Goal: Communication & Community: Answer question/provide support

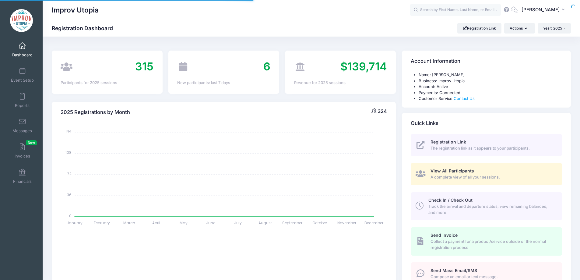
select select
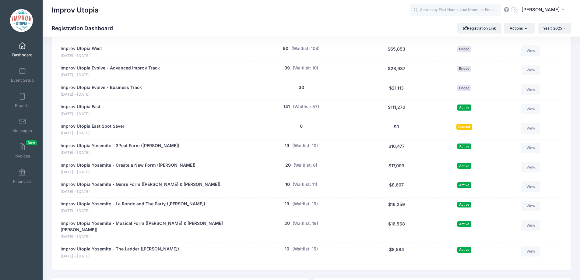
scroll to position [301, 0]
click at [304, 204] on button "(Waitlist: 15)" at bounding box center [305, 203] width 26 height 6
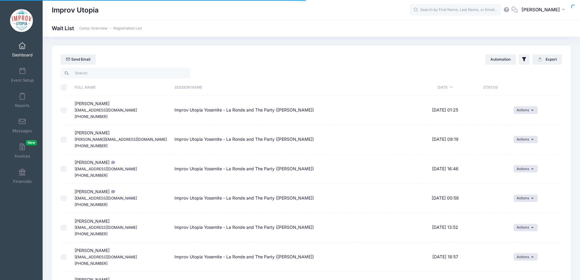
select select "50"
click at [446, 88] on th "Date" at bounding box center [445, 87] width 50 height 16
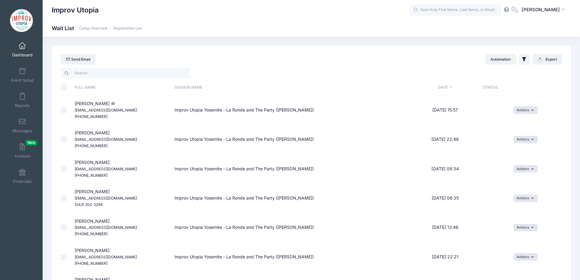
click at [446, 88] on th "Date" at bounding box center [445, 87] width 50 height 16
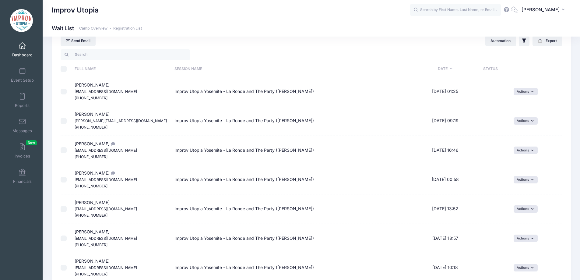
scroll to position [26, 0]
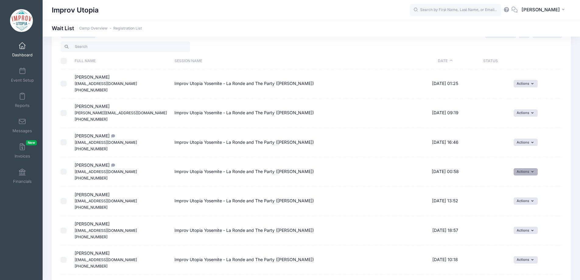
click at [520, 169] on button "Actions" at bounding box center [525, 171] width 24 height 7
click at [526, 182] on link "Invite" at bounding box center [519, 185] width 26 height 12
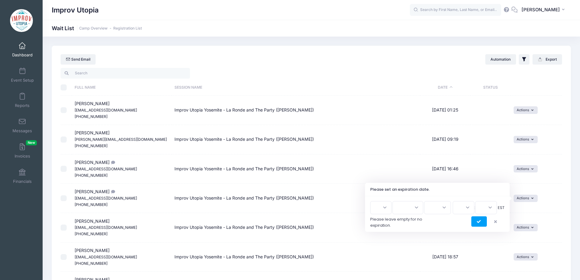
click at [386, 207] on select "1 2 3 4 5 6 7 8 9 10 11 12 13 14 15 16 17 18 19 20 21 22 23 24 25 26 27 28 29 3…" at bounding box center [380, 207] width 21 height 13
select select "13"
click at [372, 201] on select "1 2 3 4 5 6 7 8 9 10 11 12 13 14 15 16 17 18 19 20 21 22 23 24 25 26 27 28 29 3…" at bounding box center [380, 207] width 21 height 13
click at [415, 211] on select "Jan Feb Mar Apr May Jun Jul Aug Sep Oct Nov Dec" at bounding box center [407, 207] width 31 height 13
select select "7"
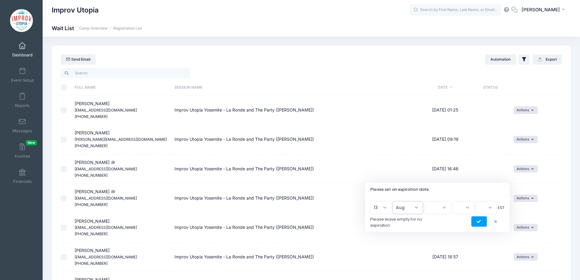
click at [395, 201] on select "Jan Feb Mar Apr May Jun Jul Aug Sep Oct Nov Dec" at bounding box center [407, 207] width 31 height 13
click at [434, 210] on select "2026 2025" at bounding box center [437, 207] width 27 height 13
select select "2025"
click at [424, 201] on select "2026 2025" at bounding box center [437, 207] width 27 height 13
click at [460, 207] on select "00 01 02 03 04 05 06 07 08 09 10 11 12 13 14 15 16 17 18 19 20 21 22 23" at bounding box center [463, 207] width 22 height 13
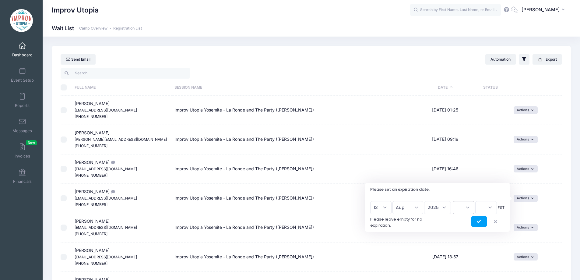
select select "23"
click at [452, 201] on select "00 01 02 03 04 05 06 07 08 09 10 11 12 13 14 15 16 17 18 19 20 21 22 23" at bounding box center [463, 207] width 22 height 13
click at [486, 206] on select "00 15 30 45" at bounding box center [486, 207] width 22 height 13
select select "45"
click at [475, 201] on select "00 15 30 45" at bounding box center [486, 207] width 22 height 13
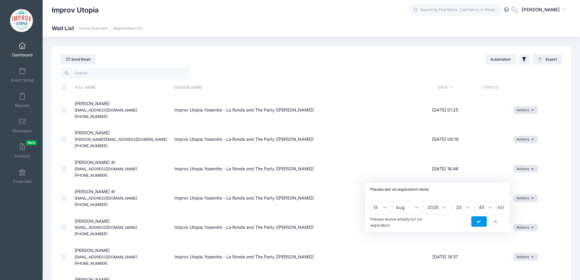
click at [481, 222] on button "submit" at bounding box center [479, 221] width 16 height 10
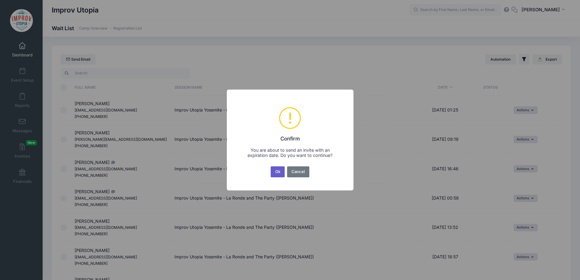
click at [275, 172] on button "Ok" at bounding box center [277, 171] width 14 height 11
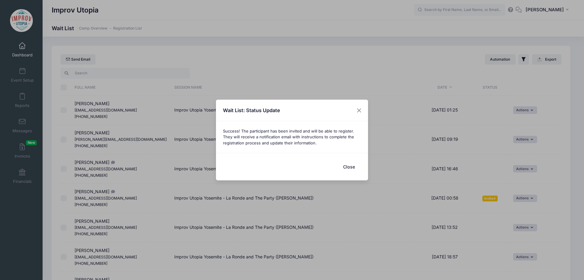
click at [355, 169] on button "Close" at bounding box center [349, 166] width 24 height 13
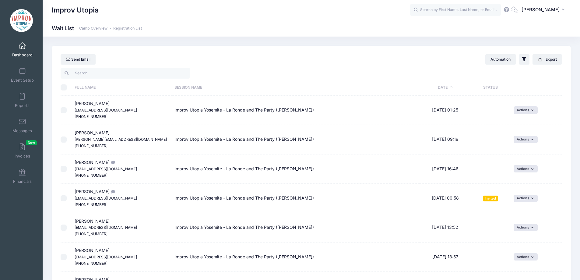
click at [22, 44] on span at bounding box center [22, 46] width 0 height 7
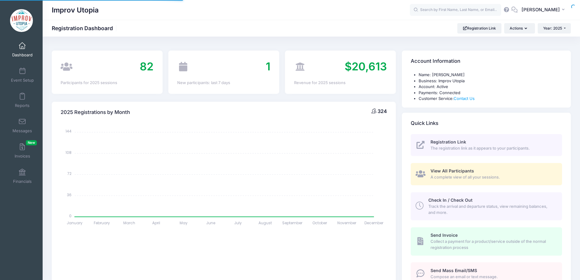
select select
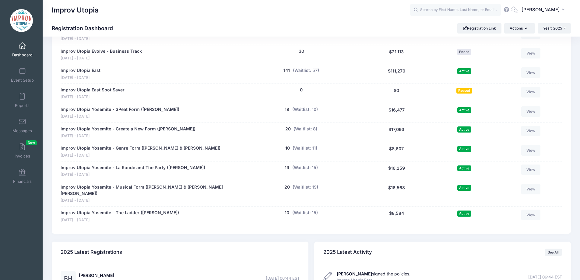
scroll to position [337, 0]
click at [313, 109] on button "(Waitlist: 10)" at bounding box center [305, 109] width 26 height 6
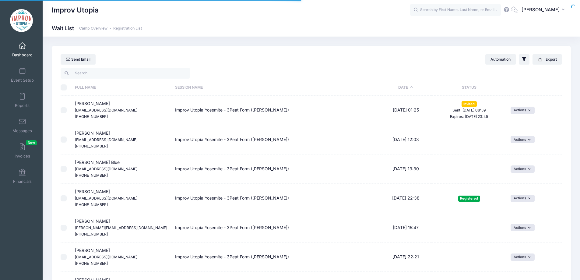
select select "50"
click at [514, 110] on button "Actions" at bounding box center [522, 109] width 24 height 7
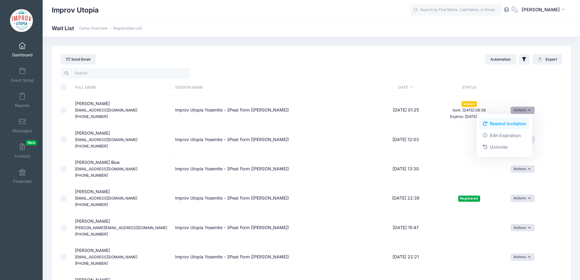
click at [505, 125] on link "Resend Invitation" at bounding box center [504, 124] width 50 height 12
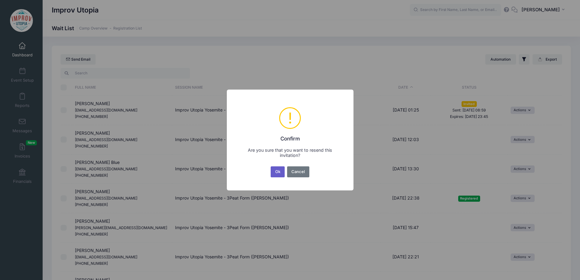
click at [275, 171] on button "Ok" at bounding box center [277, 171] width 14 height 11
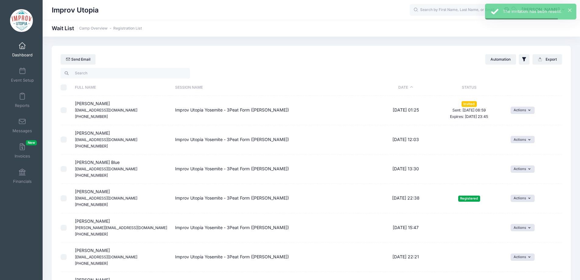
click at [22, 46] on span at bounding box center [22, 46] width 0 height 7
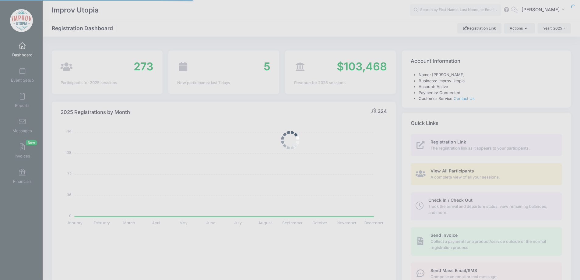
select select
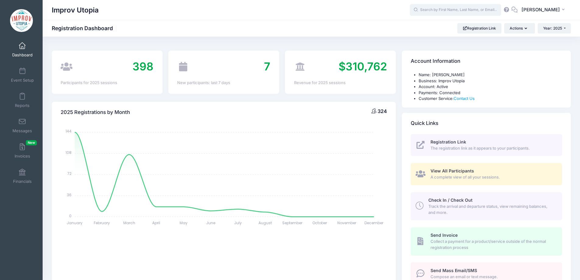
click at [466, 10] on input "text" at bounding box center [455, 10] width 91 height 12
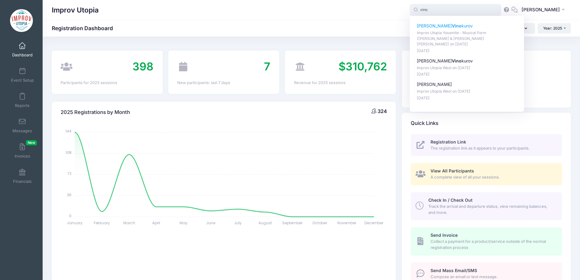
click at [452, 25] on strong "Vino" at bounding box center [457, 25] width 10 height 5
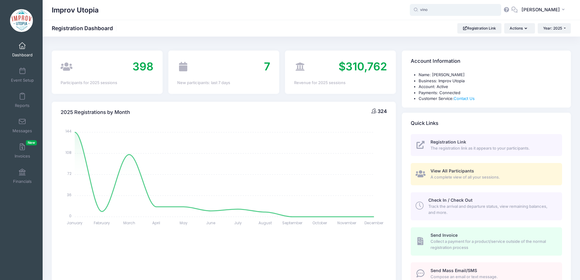
type input "Mikhail Vinokurov (Improv Utopia Yosemite - Musical Form (Shulie Cowen &amp; Br…"
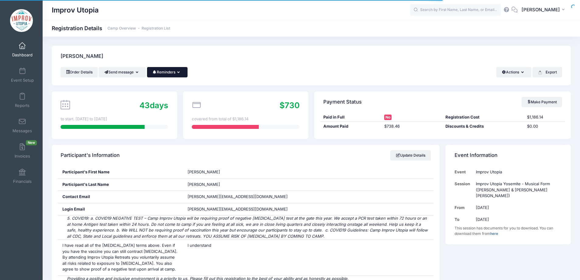
click at [169, 75] on button "Reminders" at bounding box center [167, 72] width 40 height 10
click at [169, 87] on link "Send Payment Reminder" at bounding box center [154, 87] width 68 height 12
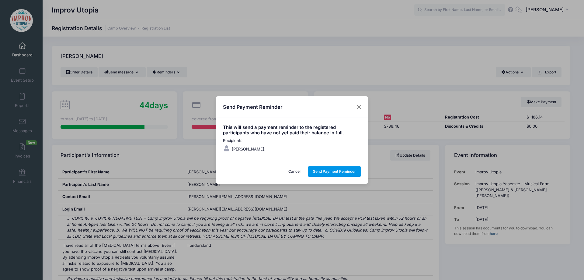
click at [338, 174] on button "Send Payment Reminder" at bounding box center [335, 171] width 54 height 10
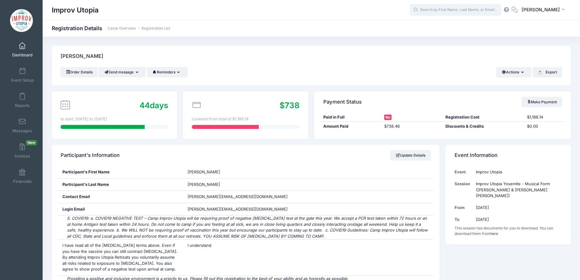
click at [459, 6] on input "text" at bounding box center [455, 10] width 91 height 12
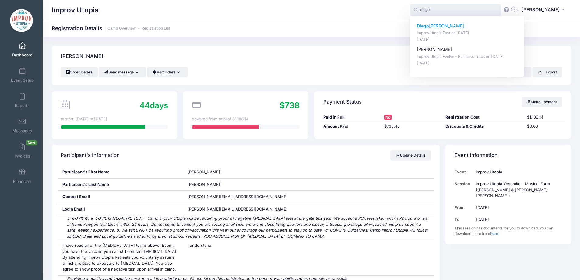
click at [455, 25] on p "Diego Romero-Aros" at bounding box center [467, 26] width 100 height 6
type input "Diego Romero-Aros (Improv Utopia East, Aug-29, 2025)"
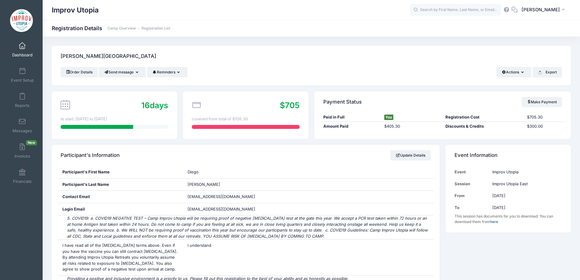
click at [15, 49] on link "Dashboard" at bounding box center [22, 49] width 29 height 21
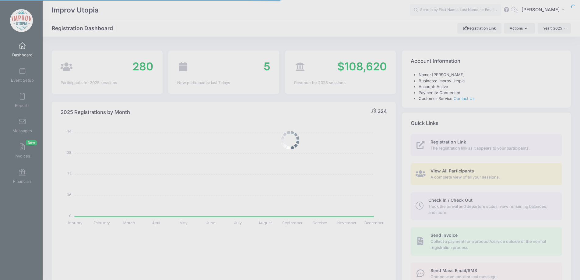
select select
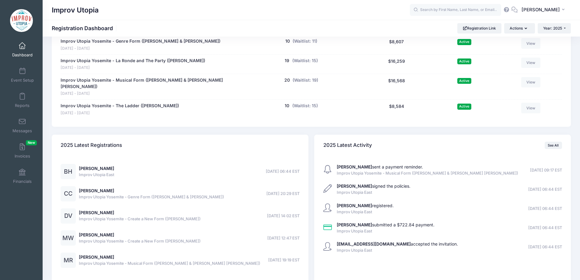
scroll to position [470, 0]
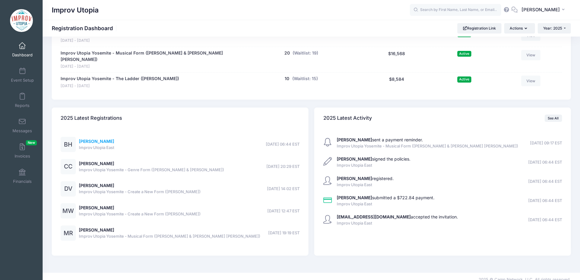
click at [83, 138] on link "Brad Haubert" at bounding box center [96, 140] width 35 height 5
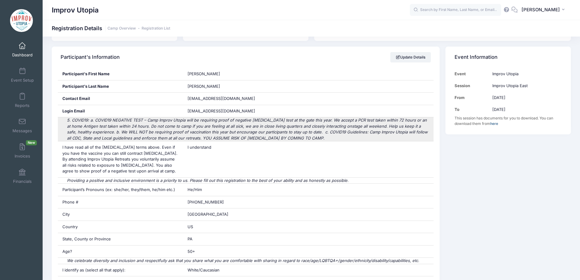
scroll to position [96, 0]
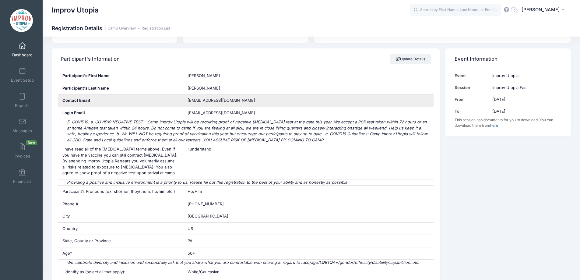
click at [204, 97] on div "[EMAIL_ADDRESS][DOMAIN_NAME]" at bounding box center [308, 100] width 250 height 12
copy div "[EMAIL_ADDRESS][DOMAIN_NAME]"
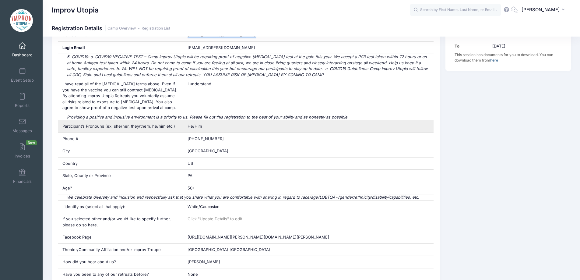
scroll to position [162, 0]
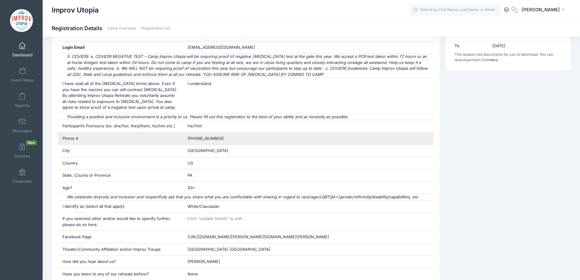
click at [201, 138] on span "[PHONE_NUMBER]" at bounding box center [205, 138] width 36 height 5
copy div "[PHONE_NUMBER]"
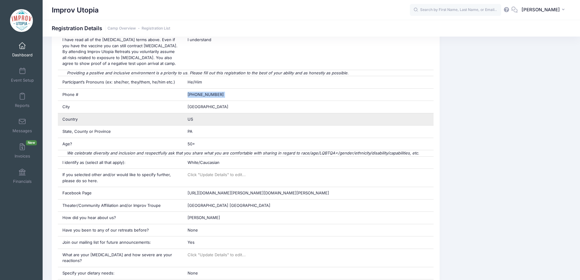
scroll to position [215, 0]
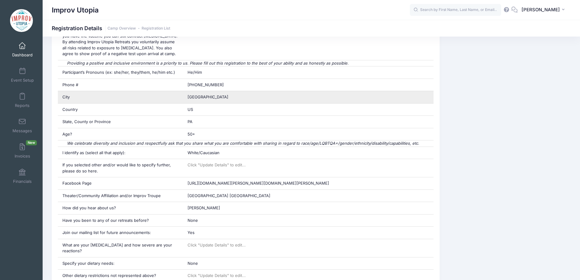
click at [203, 96] on span "[GEOGRAPHIC_DATA]" at bounding box center [207, 96] width 41 height 5
copy span "[GEOGRAPHIC_DATA]"
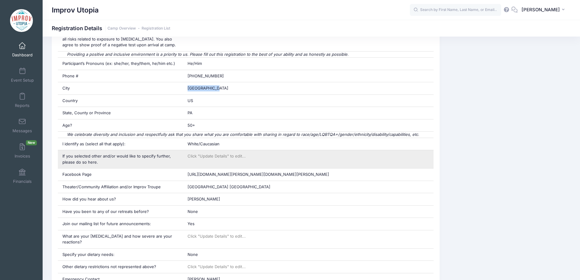
scroll to position [225, 0]
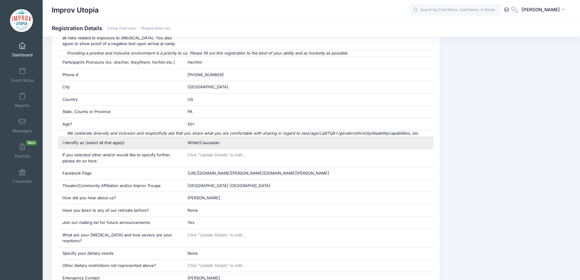
click at [215, 145] on div "White/Caucasian" at bounding box center [308, 143] width 250 height 12
copy div "White/Caucasian"
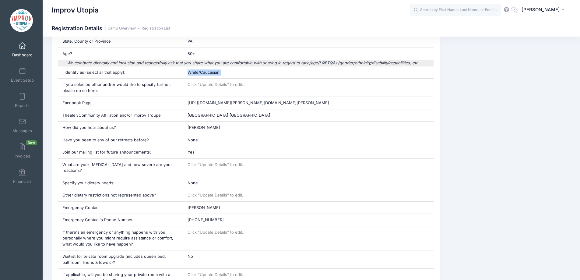
scroll to position [296, 0]
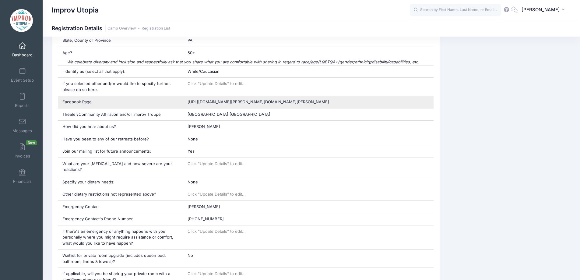
click at [240, 106] on div "[URL][DOMAIN_NAME][PERSON_NAME][DOMAIN_NAME][PERSON_NAME]" at bounding box center [308, 102] width 250 height 12
copy div "[URL][DOMAIN_NAME][PERSON_NAME][DOMAIN_NAME][PERSON_NAME]"
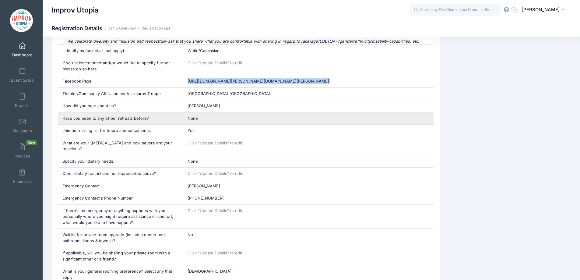
scroll to position [319, 0]
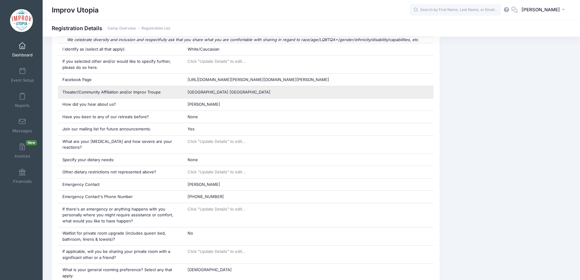
click at [222, 96] on div "[GEOGRAPHIC_DATA] [GEOGRAPHIC_DATA]" at bounding box center [308, 92] width 250 height 12
copy div "[GEOGRAPHIC_DATA] [GEOGRAPHIC_DATA]"
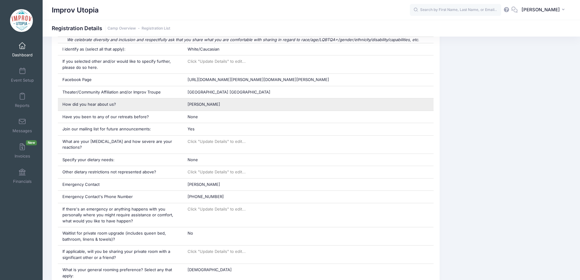
click at [203, 103] on span "[PERSON_NAME]" at bounding box center [203, 104] width 33 height 5
copy div "[PERSON_NAME]"
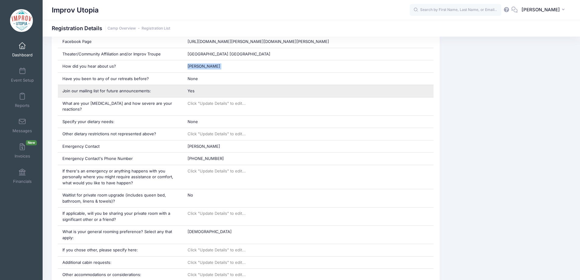
scroll to position [357, 0]
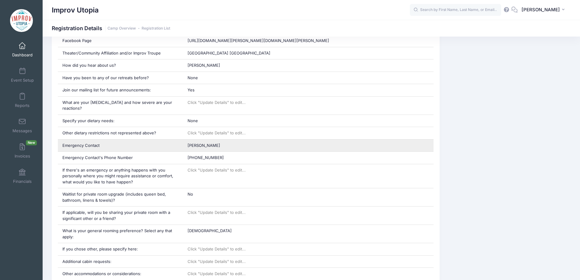
click at [201, 143] on span "[PERSON_NAME]" at bounding box center [203, 145] width 33 height 5
copy div "[PERSON_NAME]"
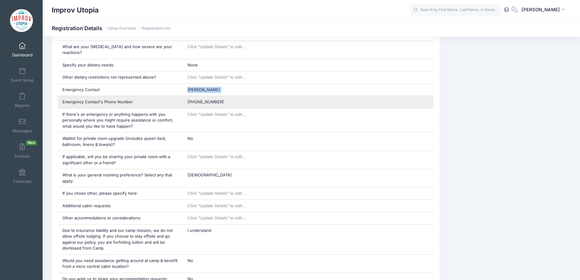
scroll to position [413, 0]
click at [203, 99] on div "[PHONE_NUMBER]" at bounding box center [308, 102] width 250 height 12
copy div "[PHONE_NUMBER]"
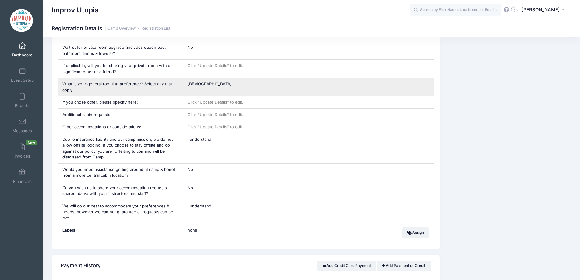
scroll to position [505, 0]
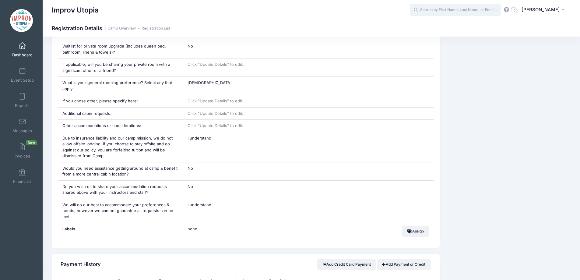
click at [446, 9] on input "text" at bounding box center [455, 10] width 91 height 12
click at [449, 26] on p "Christopher George" at bounding box center [467, 26] width 100 height 6
type input "Christopher George (Improv Utopia East, Aug-29, 2025)"
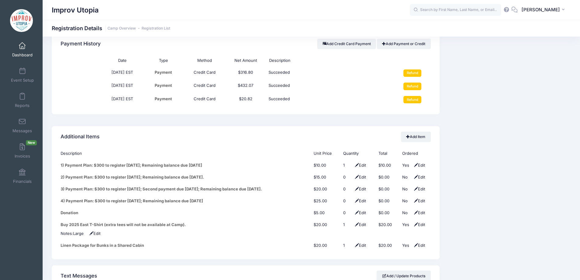
scroll to position [724, 0]
click at [28, 121] on link "Messages" at bounding box center [22, 125] width 29 height 21
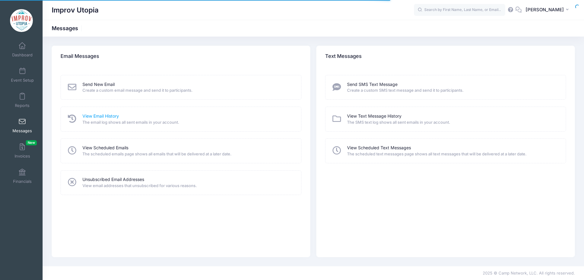
click at [106, 115] on link "View Email History" at bounding box center [100, 116] width 37 height 6
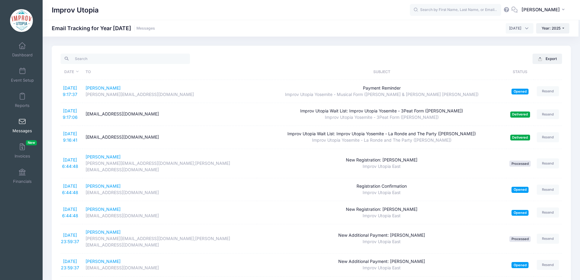
click at [509, 30] on span "[DATE]" at bounding box center [515, 28] width 12 height 5
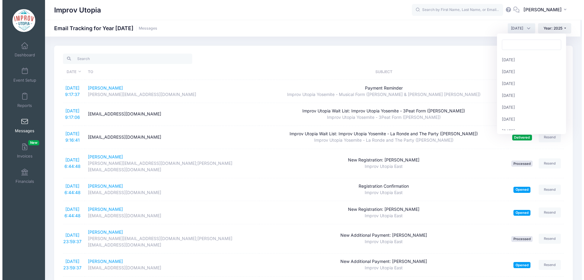
scroll to position [59, 0]
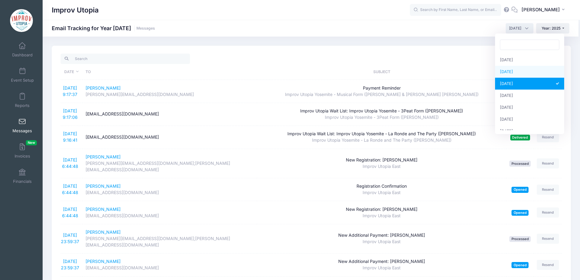
select select "7"
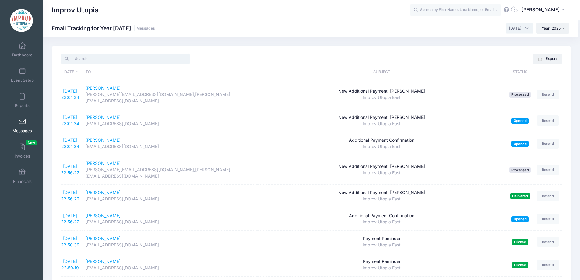
click at [84, 60] on input "search" at bounding box center [125, 59] width 129 height 10
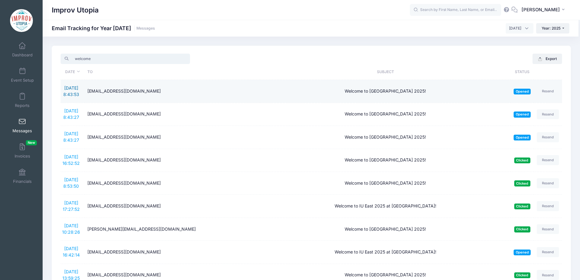
type input "welcome"
click at [70, 92] on link "7/31/2025 8:43:53" at bounding box center [71, 91] width 16 height 12
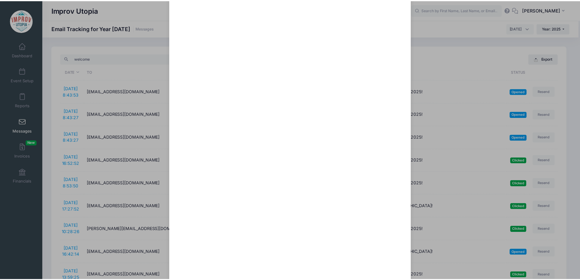
scroll to position [302, 0]
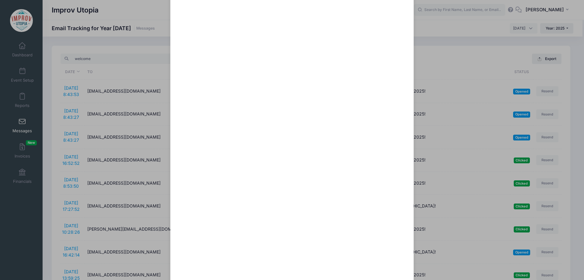
click at [164, 63] on div "Welcome to IU East 2025! Sent: 7/31/2025 8:43:53 Opened on 7/31/2025 8:52:29 To…" at bounding box center [292, 140] width 584 height 280
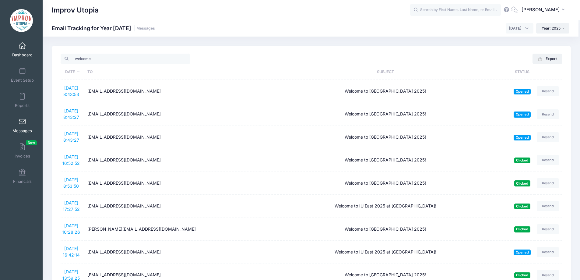
click at [22, 48] on span at bounding box center [22, 46] width 0 height 7
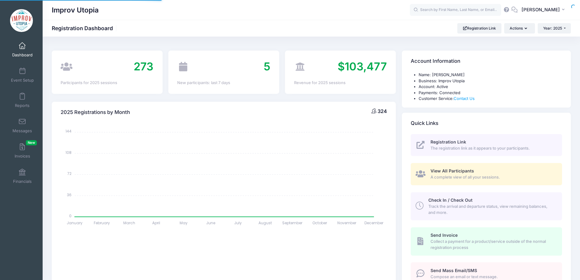
select select
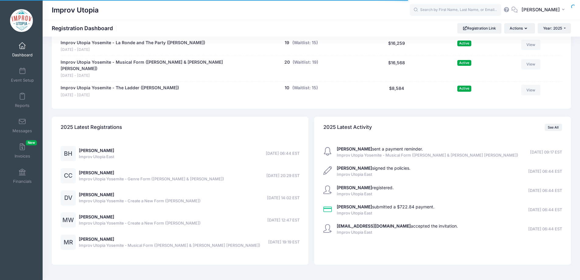
scroll to position [470, 0]
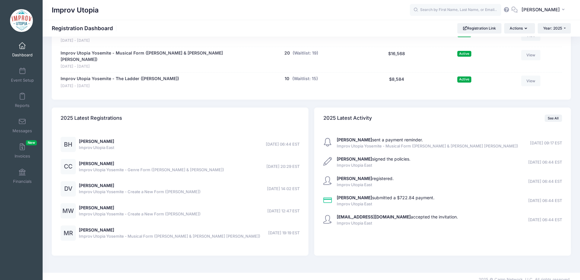
click at [89, 138] on div "Brad Haubert Improv Utopia East 08/12/2025 06:44 EST" at bounding box center [96, 144] width 35 height 12
click at [99, 138] on link "Brad Haubert" at bounding box center [96, 140] width 35 height 5
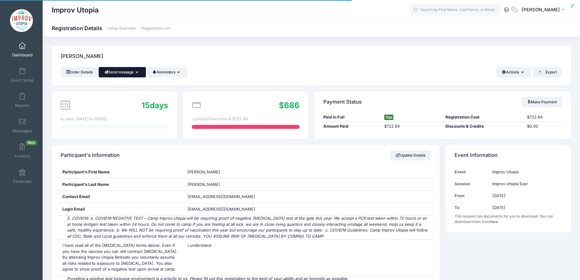
click at [122, 71] on button "Send message" at bounding box center [122, 72] width 47 height 10
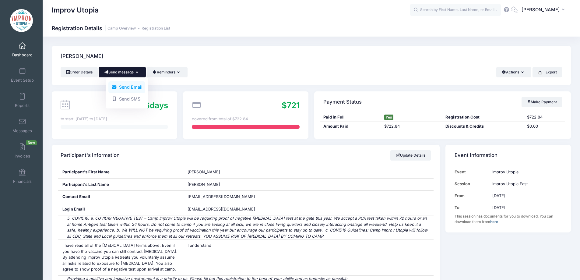
click at [124, 86] on link "Send Email" at bounding box center [126, 87] width 37 height 12
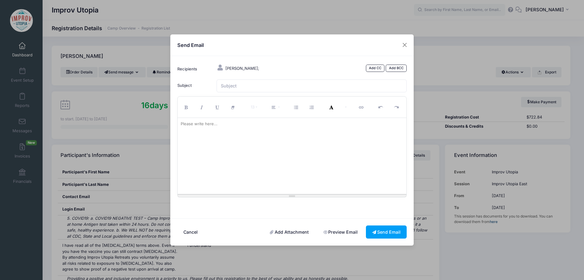
click at [215, 133] on div at bounding box center [292, 156] width 229 height 76
paste div
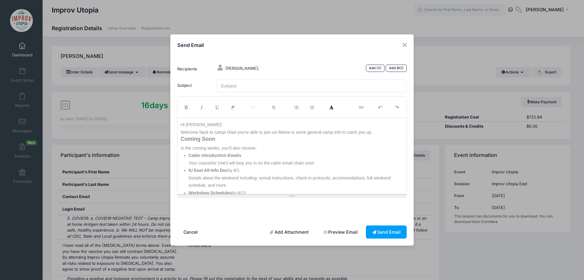
click at [194, 124] on p "Hi Jennifer!" at bounding box center [292, 125] width 223 height 8
click at [205, 134] on p "Welcome back to camp! Glad you're able to join us! Below is some general camp i…" at bounding box center [292, 132] width 223 height 8
click at [204, 133] on p "Welcome to camp! Glad you're able to join us! Below is some general camp info t…" at bounding box center [292, 132] width 223 height 8
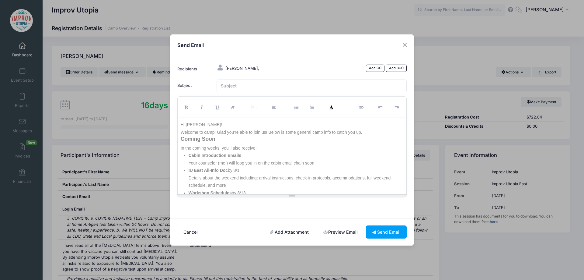
click at [210, 133] on p "Welcome to camp! Glad you're able to join us! Below is some general camp info t…" at bounding box center [292, 132] width 223 height 8
click at [221, 131] on p "Welcome to IU East! Glad you're able to join us! Below is some general camp inf…" at bounding box center [292, 132] width 223 height 8
click at [381, 131] on p "Welcome to IU East! Glad you're able to join us! Below is some general camp inf…" at bounding box center [292, 132] width 223 height 8
click at [245, 133] on p "Welcome to IU East! Camp prep isalready in full swing so here's some important …" at bounding box center [292, 132] width 223 height 8
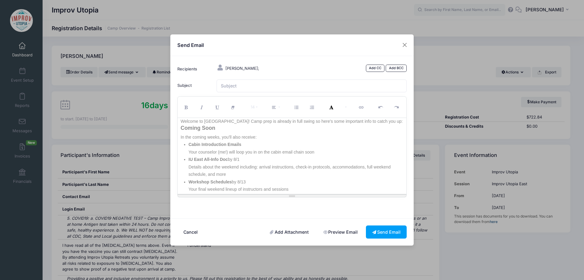
scroll to position [11, 0]
click at [181, 130] on h3 "Coming Soon" at bounding box center [292, 128] width 223 height 6
drag, startPoint x: 260, startPoint y: 138, endPoint x: 254, endPoint y: 138, distance: 5.8
click at [254, 138] on p "In the coming weeks, you’ll also receive:" at bounding box center [292, 138] width 223 height 8
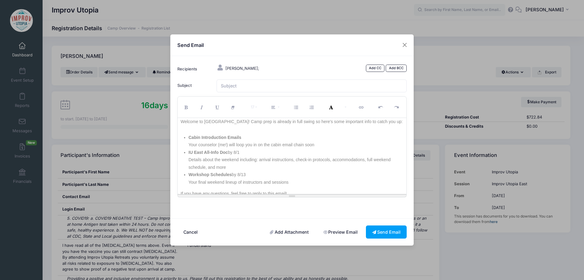
click at [254, 138] on p "Cabin Introduction Emails Your counselor (me!) will loop you in on the cabin em…" at bounding box center [296, 141] width 215 height 15
click at [228, 144] on p "Cabin Introduction Emails Your counselor (me!) will loop you in on the cabin em…" at bounding box center [296, 141] width 215 height 15
click at [316, 145] on p "Cabin Introduction Emails Your counselor will loop you in on the cabin email ch…" at bounding box center [296, 141] width 215 height 15
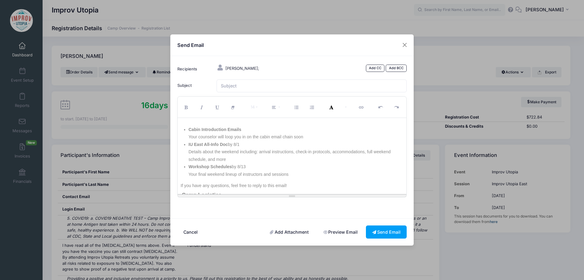
scroll to position [28, 0]
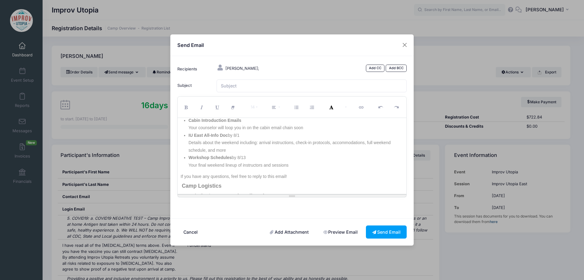
click at [249, 134] on p "IU East All-Info Doc by 8/1 Details about the weekend including: arrival instru…" at bounding box center [296, 142] width 215 height 23
click at [228, 136] on p "IU East All-Info Doc by 8/1 Details about the weekend including: arrival instru…" at bounding box center [296, 142] width 215 height 23
click at [241, 147] on p "IU East All-Info Doc can be viewed here: Details about the weekend including: a…" at bounding box center [296, 142] width 215 height 23
click at [268, 134] on span "IU East All-Info Doc can be viewed here:" at bounding box center [229, 135] width 81 height 5
click at [229, 136] on span "IU East All-Info Doc can be viewed here:" at bounding box center [229, 135] width 81 height 5
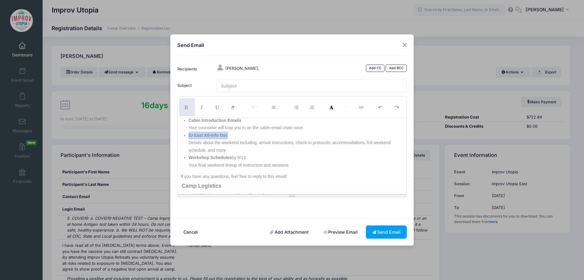
click at [189, 137] on span "IU East All-Info Doc" at bounding box center [208, 135] width 39 height 5
type input "IU East All-Info Doc"
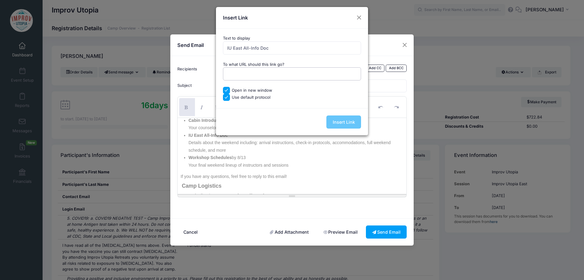
paste input "https://docs.google.com/document/d/1Co-5BROtoEo9xWU9T-LpdJmjjBkt2ol3CZhqLtoEiVo…"
type input "https://docs.google.com/document/d/1Co-5BROtoEo9xWU9T-LpdJmjjBkt2ol3CZhqLtoEiVo…"
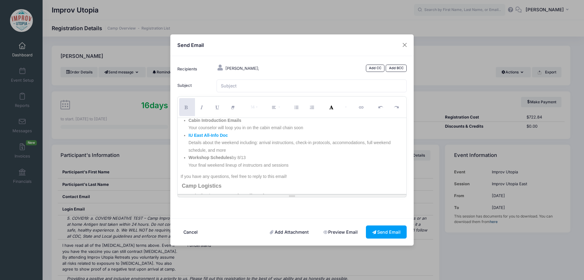
click at [230, 150] on p "IU East All-Info Doc Details about the weekend including: arrival instructions,…" at bounding box center [296, 142] width 215 height 23
click at [246, 134] on p "IU East All-Info Doc Details about the weekend including: arrival instructions,…" at bounding box center [296, 142] width 215 height 23
click at [268, 150] on p "IU East All-Info Doc Details about the weekend including: arrival instructions,…" at bounding box center [296, 142] width 215 height 23
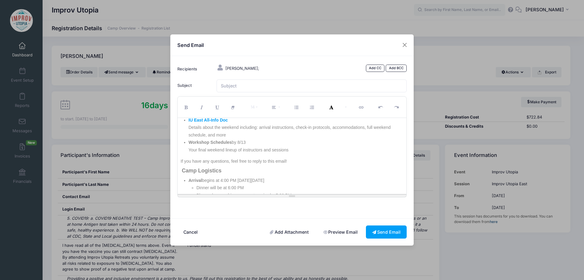
scroll to position [44, 0]
click at [260, 142] on p "Workshop Schedules by 8/13 Your final weekend lineup of instructors and sessions" at bounding box center [296, 144] width 215 height 15
click at [230, 141] on span "Workshop Schedules" at bounding box center [210, 140] width 43 height 5
click at [230, 141] on span "Workshop Schedule (same" at bounding box center [216, 140] width 54 height 5
click at [288, 148] on p "Workshop Schedule: Your final weekend lineup of instructors and sessions" at bounding box center [296, 144] width 215 height 15
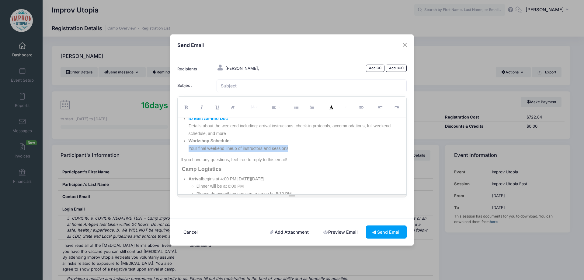
click at [189, 148] on p "Workshop Schedule: Your final weekend lineup of instructors and sessions" at bounding box center [296, 144] width 215 height 15
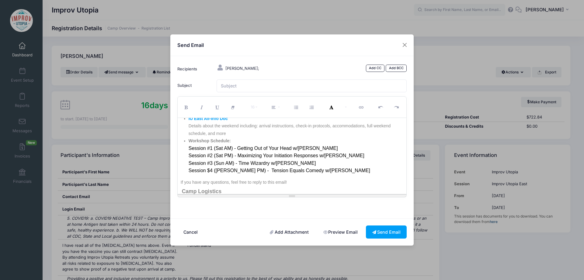
click at [189, 150] on p "Workshop Schedule: Session #1 (Sat AM) - Getting Out of Your Head w/TJ Mannix S…" at bounding box center [296, 155] width 215 height 37
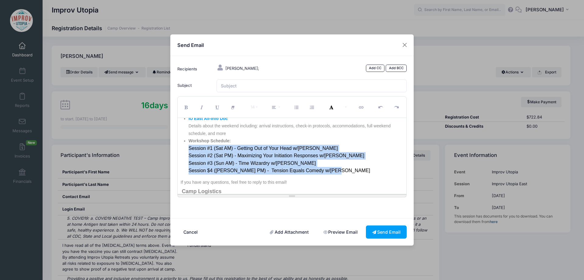
click at [326, 173] on p "Workshop Schedule: Session #1 (Sat AM) - Getting Out of Your Head w/TJ Mannix S…" at bounding box center [296, 155] width 215 height 37
click at [299, 108] on button "Unordered list (CTRL+SHIFT+NUM7)" at bounding box center [297, 107] width 16 height 18
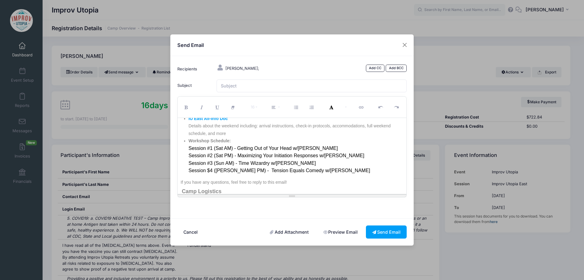
click at [251, 139] on p "Workshop Schedule: Session #1 (Sat AM) - Getting Out of Your Head w/TJ Mannix S…" at bounding box center [296, 155] width 215 height 37
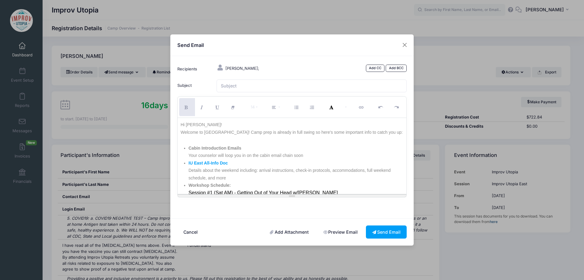
click at [312, 167] on p "IU East All-Info Doc Details about the weekend including: arrival instructions,…" at bounding box center [296, 170] width 215 height 23
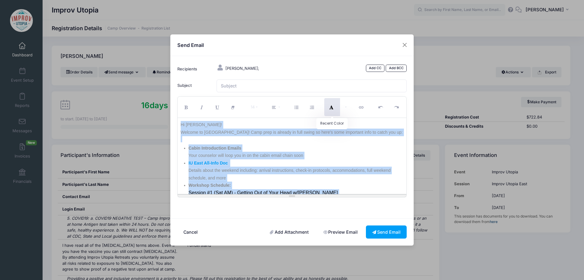
click at [337, 107] on button "Recent Color" at bounding box center [332, 107] width 16 height 18
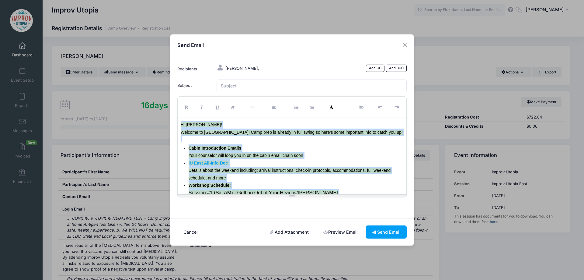
click at [348, 158] on p "Cabin Introduction Emails Your counselor will loop you in on the cabin email ch…" at bounding box center [296, 151] width 215 height 15
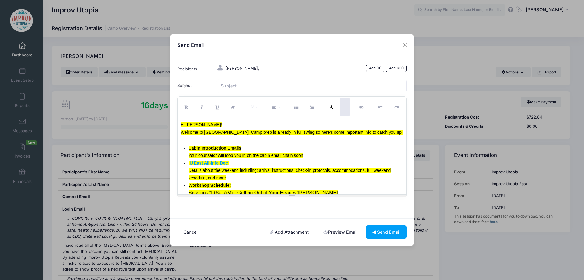
click at [349, 108] on button "More Color" at bounding box center [345, 107] width 11 height 18
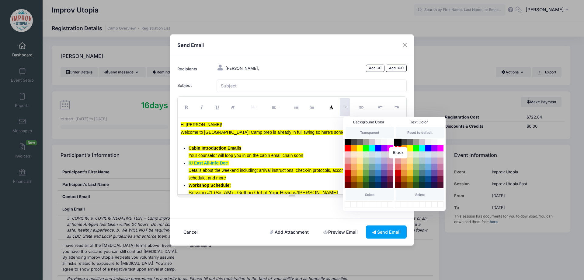
click at [399, 141] on button "Black" at bounding box center [397, 141] width 7 height 7
click at [268, 156] on font "Cabin Introduction Emails Your counselor will loop you in on the cabin email ch…" at bounding box center [246, 151] width 115 height 12
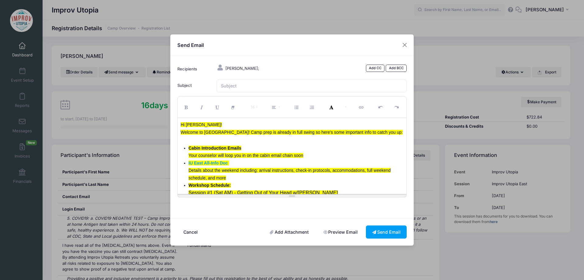
click at [292, 136] on h3 at bounding box center [292, 139] width 223 height 6
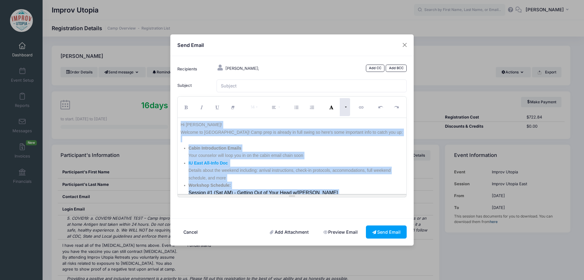
click at [347, 107] on button "More Color" at bounding box center [345, 107] width 11 height 18
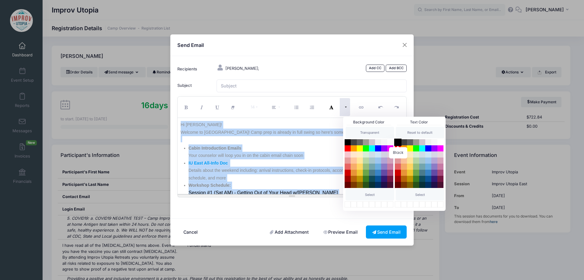
click at [398, 142] on button "Black" at bounding box center [397, 141] width 7 height 7
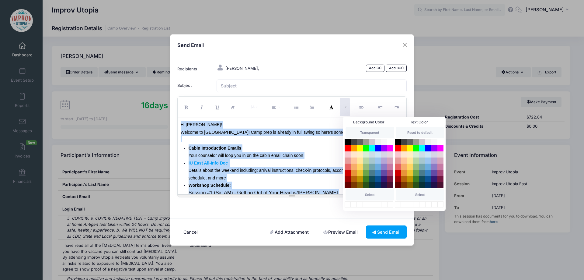
click at [291, 153] on font "Cabin Introduction Emails Your counselor will loop you in on the cabin email ch…" at bounding box center [246, 151] width 115 height 12
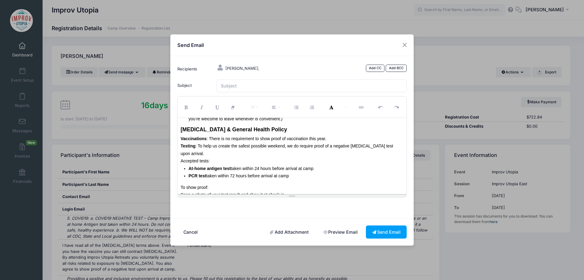
scroll to position [165, 0]
click at [334, 138] on p "Vaccinations : There is no requirement to show proof of vaccination this year." at bounding box center [292, 138] width 223 height 8
click at [182, 139] on span "Vaccinations" at bounding box center [194, 137] width 26 height 5
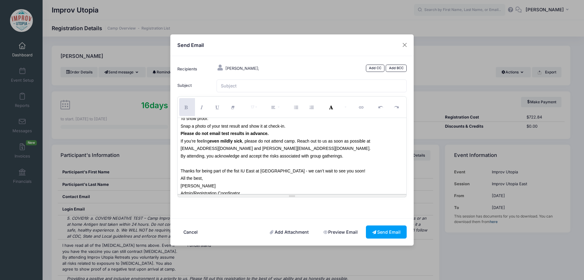
scroll to position [231, 0]
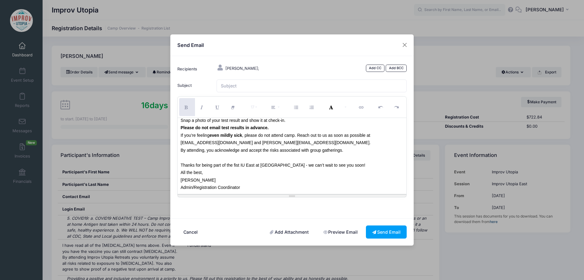
click at [233, 172] on p "All the best," at bounding box center [292, 173] width 223 height 8
click at [256, 186] on p "Sofya Piro Admin/Registration Coordinator" at bounding box center [292, 183] width 223 height 15
click at [257, 187] on p "Sofya Piro Admin/Registration Coordinator" at bounding box center [292, 183] width 223 height 15
drag, startPoint x: 227, startPoint y: 166, endPoint x: 241, endPoint y: 166, distance: 14.6
click at [241, 166] on font "Thanks for being part of the fist IU East at Camp Kennybrook - we can’t wait to…" at bounding box center [273, 164] width 185 height 5
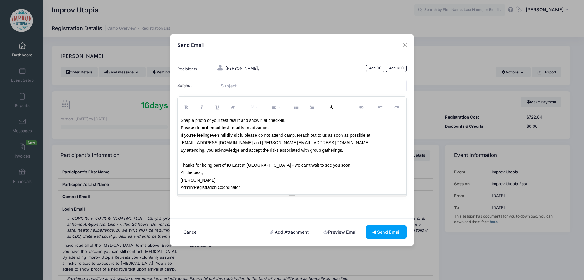
click at [242, 165] on font "Thanks for being part of IU East at Camp Kennybrook - we can’t wait to see you …" at bounding box center [266, 164] width 171 height 5
click at [283, 165] on font "Thanks for being part of IU East at Camp Kennybrook - we can’t wait to see you …" at bounding box center [266, 164] width 171 height 5
drag, startPoint x: 288, startPoint y: 187, endPoint x: 283, endPoint y: 165, distance: 22.5
click at [283, 165] on font "Thanks for being part of IU East - we can’t wait to see you soon!" at bounding box center [241, 164] width 121 height 5
click at [262, 181] on p "Sofya Piro Admin/Registration Coordinator" at bounding box center [292, 183] width 223 height 15
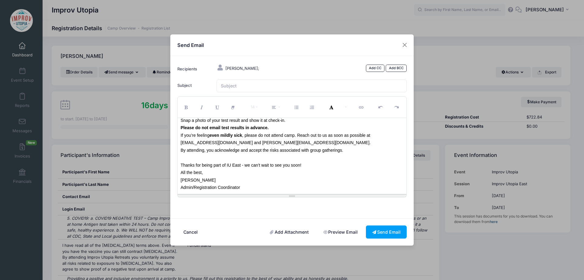
scroll to position [0, 0]
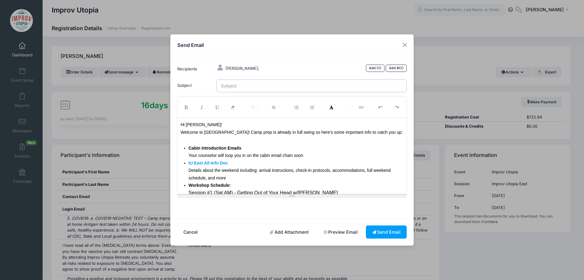
click at [242, 88] on input "Subject" at bounding box center [312, 85] width 190 height 13
type input "Welcome to IU East 2025!"
click at [269, 145] on p "Cabin Introduction Emails Your counselor will loop you in on the cabin email ch…" at bounding box center [296, 151] width 215 height 15
click at [244, 142] on h3 at bounding box center [292, 139] width 223 height 6
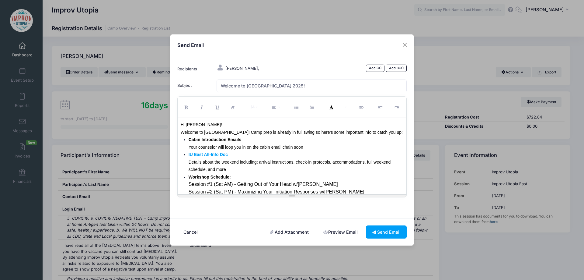
click at [276, 158] on p "IU East All-Info Doc Details about the weekend including: arrival instructions,…" at bounding box center [296, 162] width 215 height 23
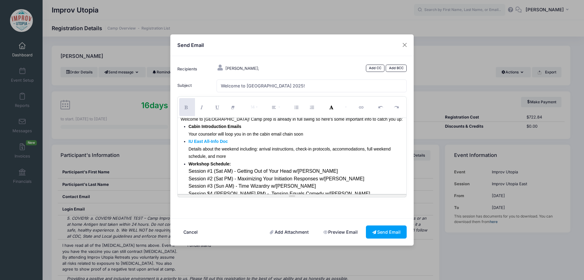
scroll to position [14, 0]
click at [255, 153] on p "IU East All-Info Doc Details about the weekend including: arrival instructions,…" at bounding box center [296, 147] width 215 height 23
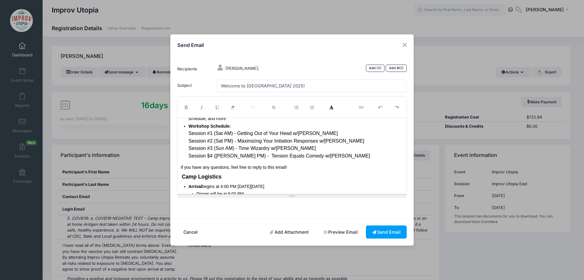
scroll to position [52, 0]
click at [187, 125] on ul "Cabin Introduction Emails Your counselor will loop you in on the cabin email ch…" at bounding box center [292, 121] width 223 height 75
click at [329, 154] on p "Your Workshop Schedule: Session #1 (Sat AM) - Getting Out of Your Head w/TJ Man…" at bounding box center [296, 139] width 215 height 37
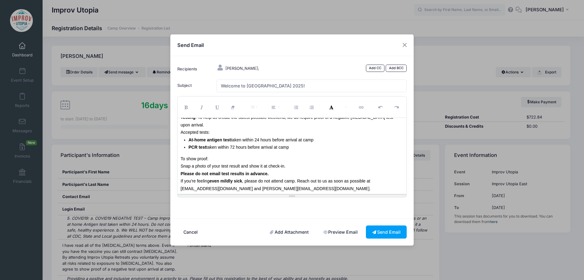
scroll to position [223, 0]
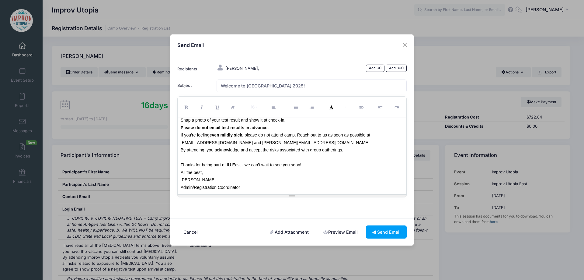
click at [305, 190] on p "Sofya Piro Admin/Registration Coordinator" at bounding box center [292, 183] width 223 height 15
click at [213, 165] on font "Thanks for being part of IU East - we can’t wait to see you soon!" at bounding box center [241, 164] width 121 height 5
click at [276, 184] on p "Sofya Piro Admin/Registration Coordinator" at bounding box center [292, 183] width 223 height 15
click at [215, 164] on font "Thanks for being a part of IU East - we can’t wait to see you soon!" at bounding box center [243, 164] width 124 height 5
click at [269, 183] on p "Sofya Piro Admin/Registration Coordinator" at bounding box center [292, 183] width 223 height 15
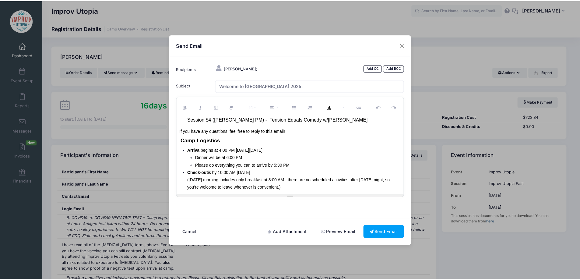
scroll to position [0, 0]
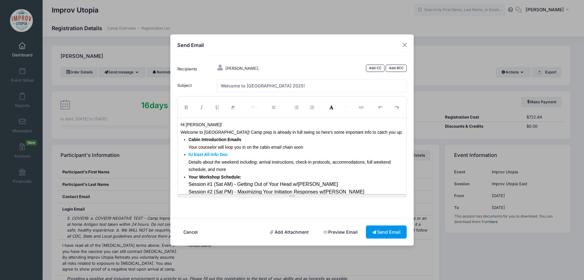
click at [378, 232] on button "Send Email" at bounding box center [386, 231] width 41 height 13
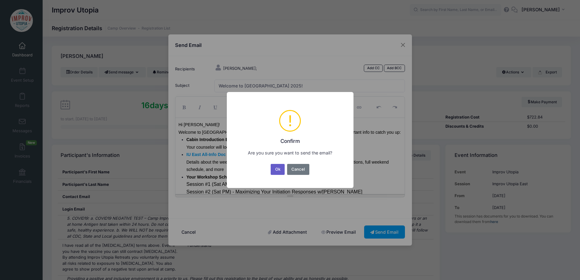
click at [280, 167] on button "Ok" at bounding box center [277, 169] width 14 height 11
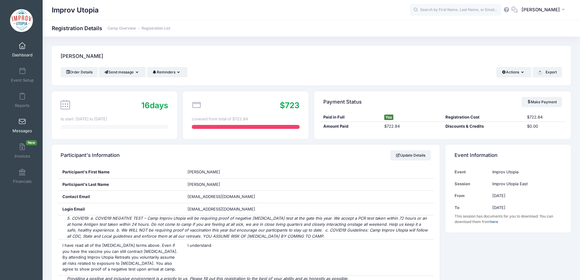
click at [17, 122] on link "Messages" at bounding box center [22, 125] width 29 height 21
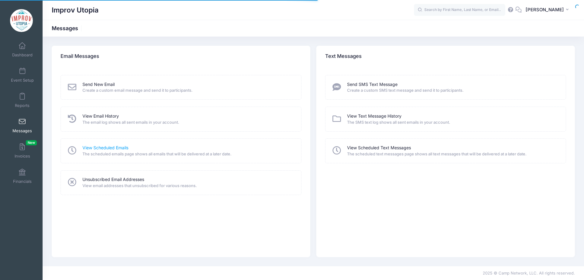
click at [96, 147] on link "View Scheduled Emails" at bounding box center [105, 148] width 46 height 6
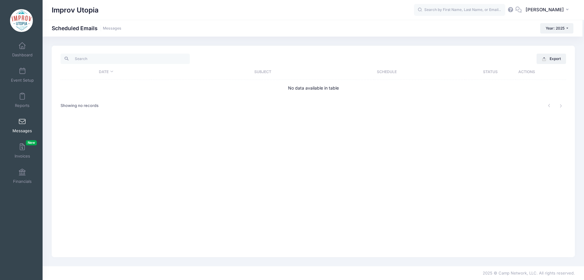
click at [13, 124] on link "Messages" at bounding box center [22, 125] width 29 height 21
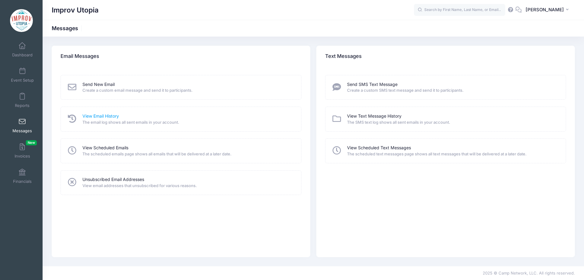
click at [98, 114] on link "View Email History" at bounding box center [100, 116] width 37 height 6
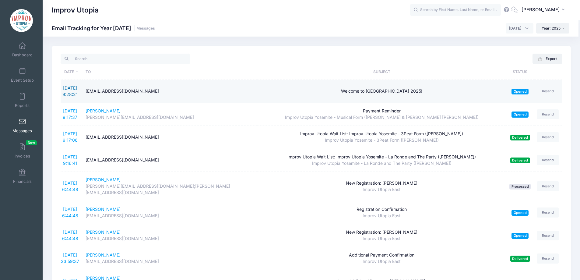
click at [69, 89] on link "[DATE] 9:28:21" at bounding box center [69, 91] width 15 height 12
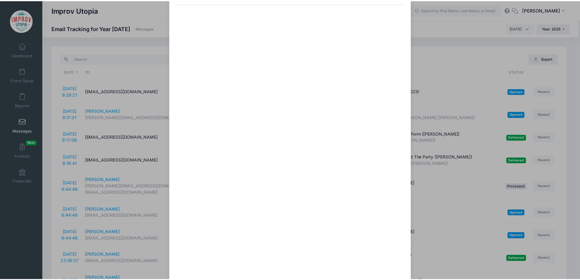
scroll to position [49, 0]
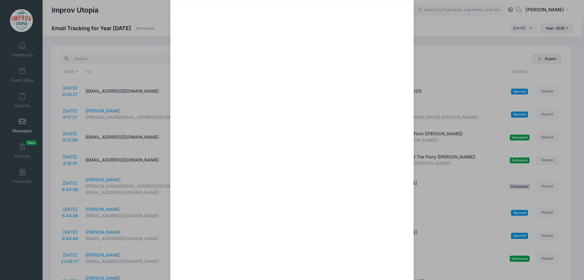
click at [143, 41] on div "Welcome to IU East 2025! Sent: 8/12/2025 9:28:21 Opened on 8/12/2025 9:31:26 To…" at bounding box center [292, 140] width 584 height 280
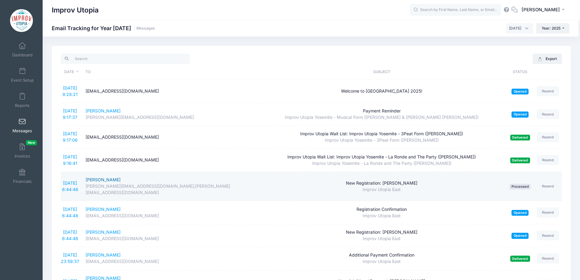
click at [105, 179] on div "[PERSON_NAME]" at bounding box center [169, 179] width 169 height 6
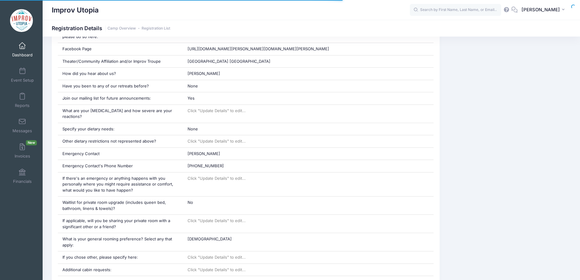
scroll to position [339, 0]
